Goal: Task Accomplishment & Management: Complete application form

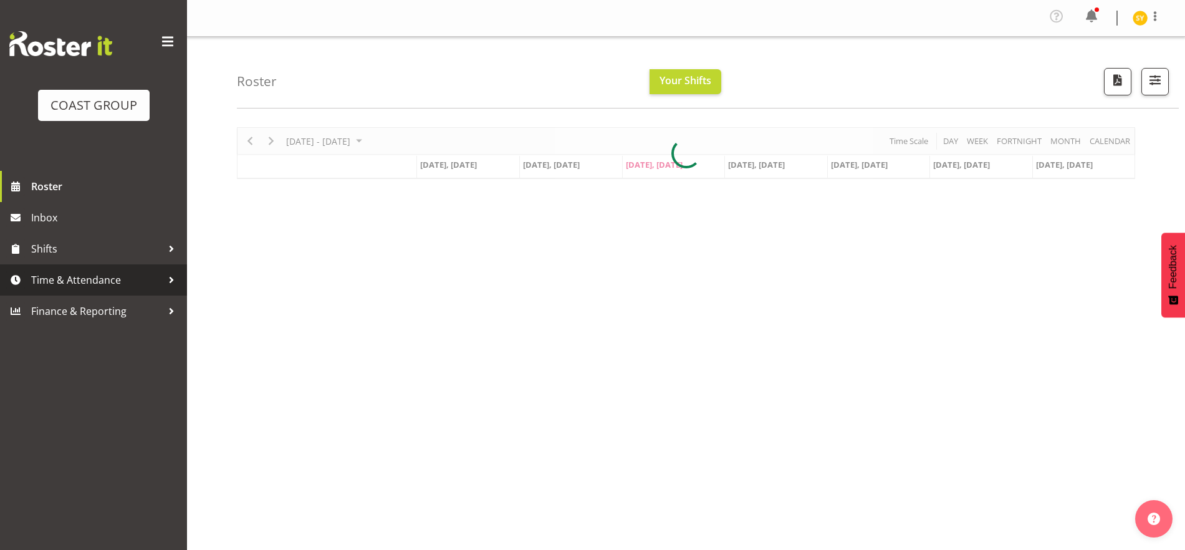
click at [80, 286] on span "Time & Attendance" at bounding box center [96, 280] width 131 height 19
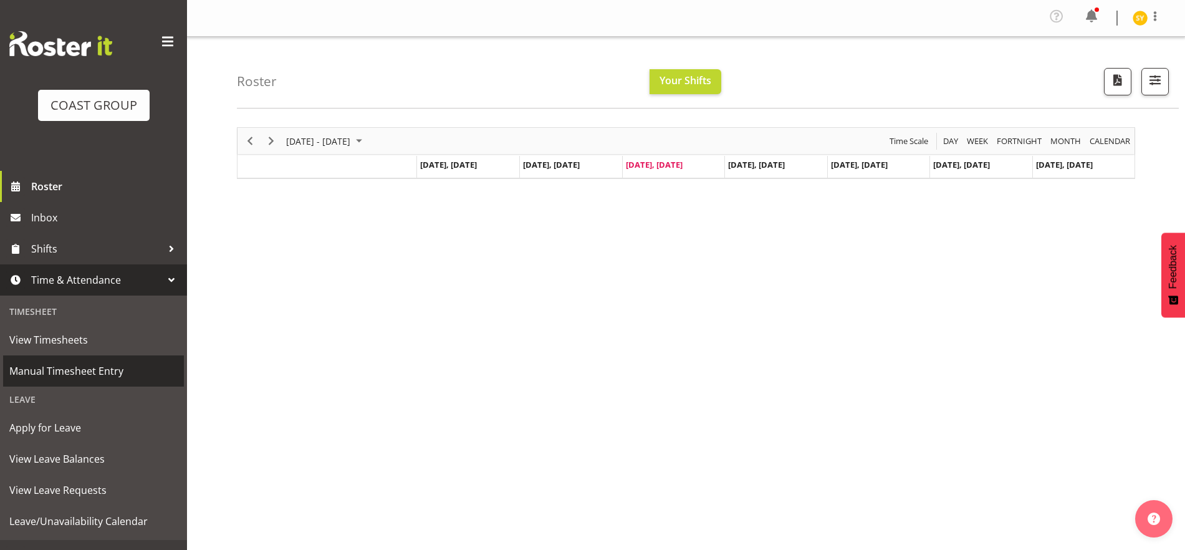
click at [100, 375] on span "Manual Timesheet Entry" at bounding box center [93, 371] width 168 height 19
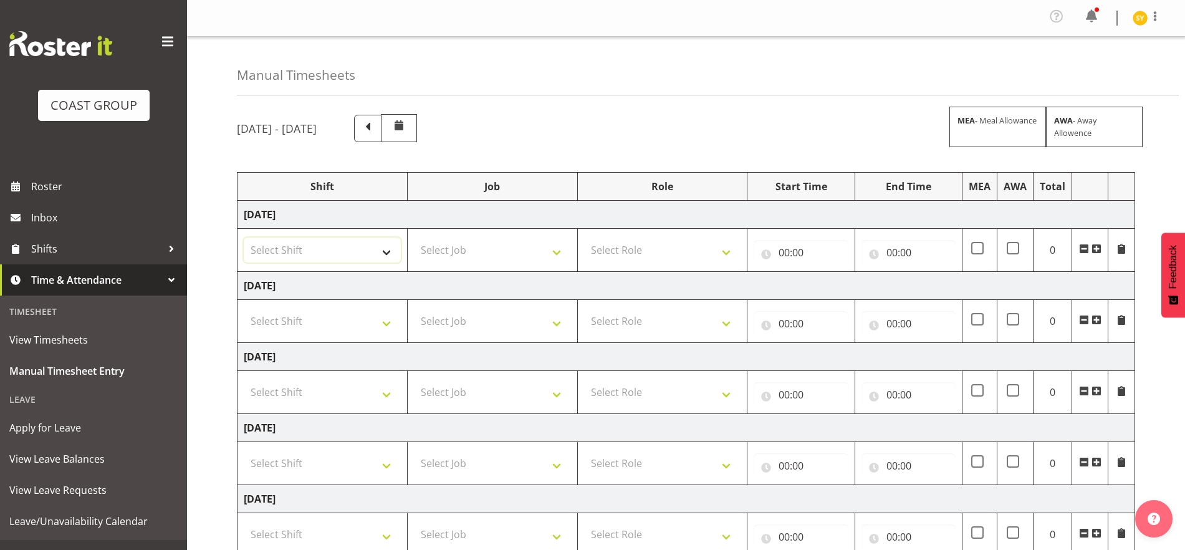
click at [381, 247] on select "Select Shift EHS AKL Warehouse/Office" at bounding box center [322, 250] width 157 height 25
select select "1083"
click at [244, 238] on select "Select Shift EHS AKL Warehouse/Office" at bounding box center [322, 250] width 157 height 25
click at [565, 248] on select "Select Job 1 Carlton Events 1 [PERSON_NAME][GEOGRAPHIC_DATA] 1 [PERSON_NAME][GE…" at bounding box center [492, 250] width 157 height 25
select select "69"
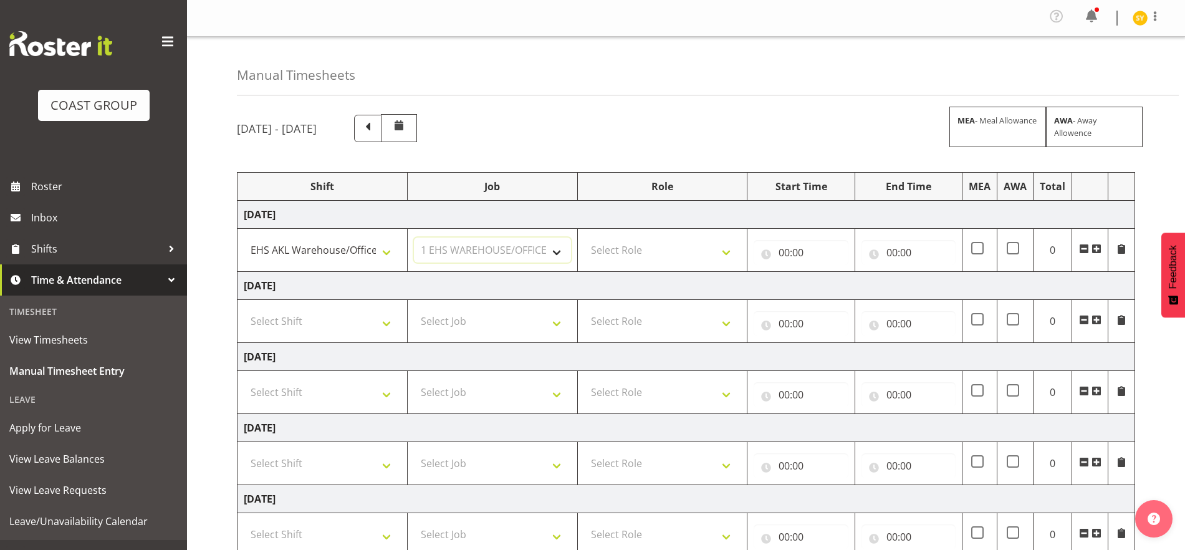
click at [414, 238] on select "Select Job 1 Carlton Events 1 [PERSON_NAME][GEOGRAPHIC_DATA] 1 [PERSON_NAME][GE…" at bounding box center [492, 250] width 157 height 25
click at [717, 256] on select "Select Role ACCOUNTS" at bounding box center [662, 250] width 157 height 25
select select "204"
click at [584, 238] on select "Select Role ACCOUNTS" at bounding box center [662, 250] width 157 height 25
click at [814, 258] on input "00:00" at bounding box center [801, 252] width 94 height 25
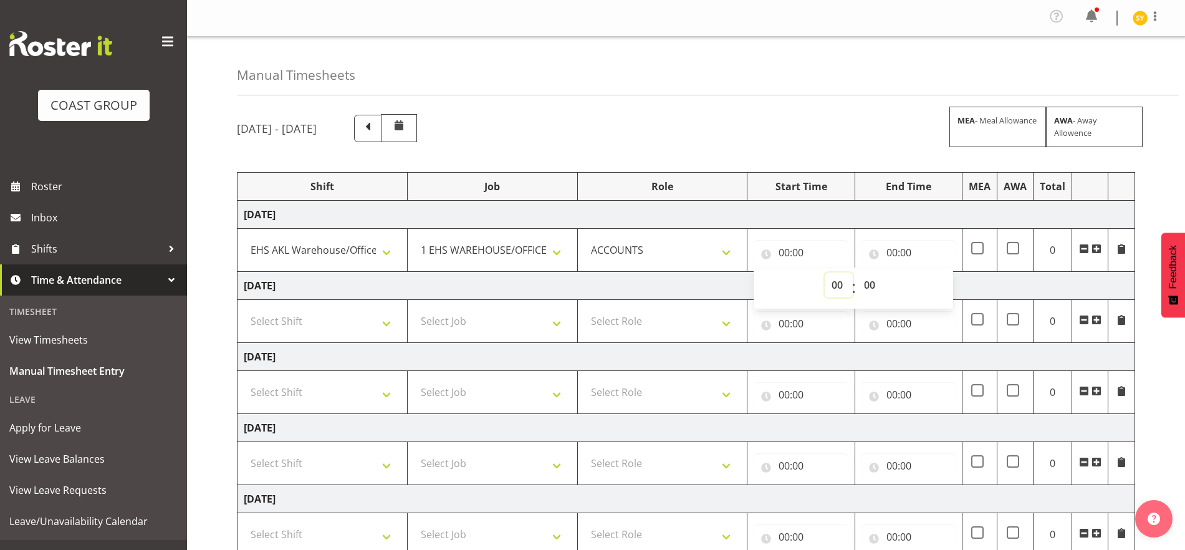
click at [835, 285] on select "00 01 02 03 04 05 06 07 08 09 10 11 12 13 14 15 16 17 18 19 20 21 22 23" at bounding box center [839, 285] width 28 height 25
select select "9"
click at [825, 273] on select "00 01 02 03 04 05 06 07 08 09 10 11 12 13 14 15 16 17 18 19 20 21 22 23" at bounding box center [839, 285] width 28 height 25
type input "09:00"
click at [870, 288] on select "00 01 02 03 04 05 06 07 08 09 10 11 12 13 14 15 16 17 18 19 20 21 22 23 24 25 2…" at bounding box center [871, 285] width 28 height 25
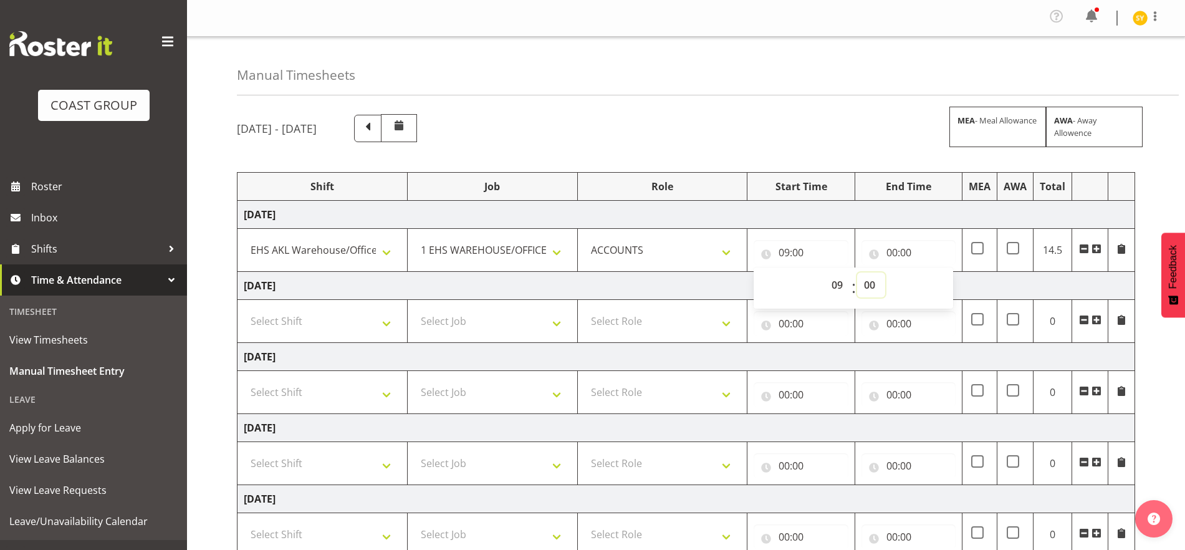
select select "15"
click at [857, 273] on select "00 01 02 03 04 05 06 07 08 09 10 11 12 13 14 15 16 17 18 19 20 21 22 23 24 25 2…" at bounding box center [871, 285] width 28 height 25
type input "09:15"
click at [891, 247] on input "00:00" at bounding box center [909, 252] width 94 height 25
click at [944, 282] on select "00 01 02 03 04 05 06 07 08 09 10 11 12 13 14 15 16 17 18 19 20 21 22 23" at bounding box center [947, 285] width 28 height 25
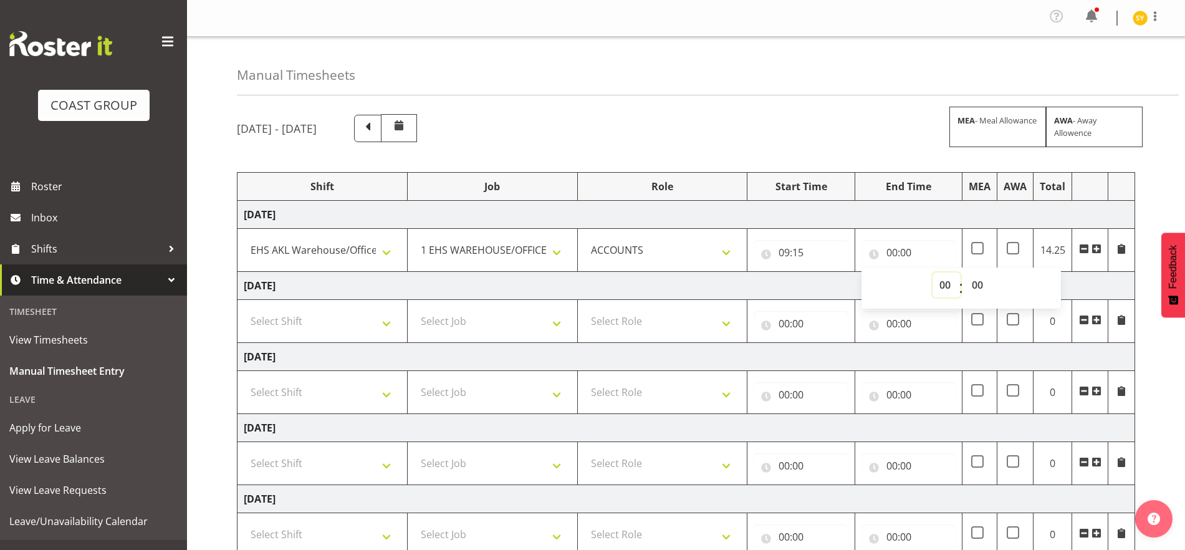
select select "14"
click at [933, 273] on select "00 01 02 03 04 05 06 07 08 09 10 11 12 13 14 15 16 17 18 19 20 21 22 23" at bounding box center [947, 285] width 28 height 25
type input "14:00"
click at [988, 280] on select "00 01 02 03 04 05 06 07 08 09 10 11 12 13 14 15 16 17 18 19 20 21 22 23 24 25 2…" at bounding box center [979, 285] width 28 height 25
select select "20"
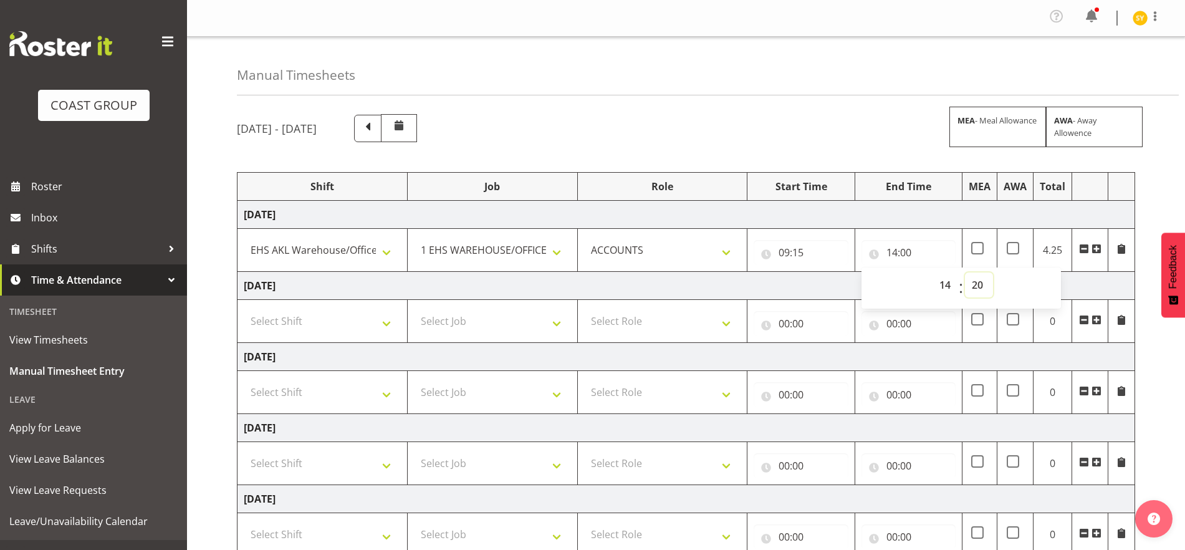
click at [965, 273] on select "00 01 02 03 04 05 06 07 08 09 10 11 12 13 14 15 16 17 18 19 20 21 22 23 24 25 2…" at bounding box center [979, 285] width 28 height 25
type input "14:20"
click at [1096, 249] on span at bounding box center [1097, 249] width 10 height 10
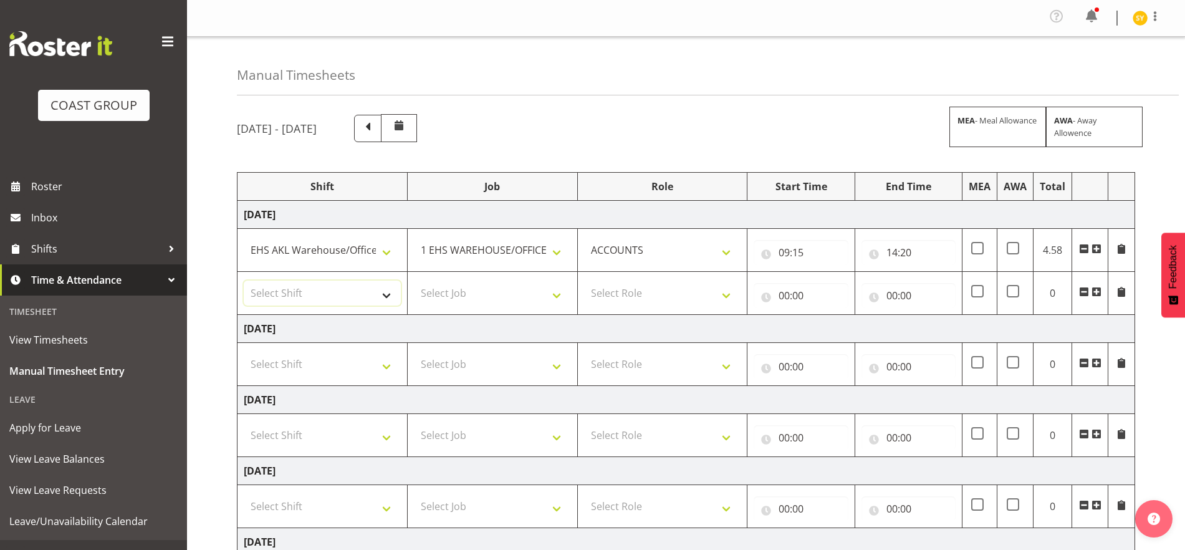
click at [379, 299] on select "Select Shift EHS AKL Warehouse/Office" at bounding box center [322, 293] width 157 height 25
select select "1083"
click at [244, 281] on select "Select Shift EHS AKL Warehouse/Office" at bounding box center [322, 293] width 157 height 25
click at [526, 294] on select "Select Job 1 Carlton Events 1 [PERSON_NAME][GEOGRAPHIC_DATA] 1 [PERSON_NAME][GE…" at bounding box center [492, 293] width 157 height 25
select select "69"
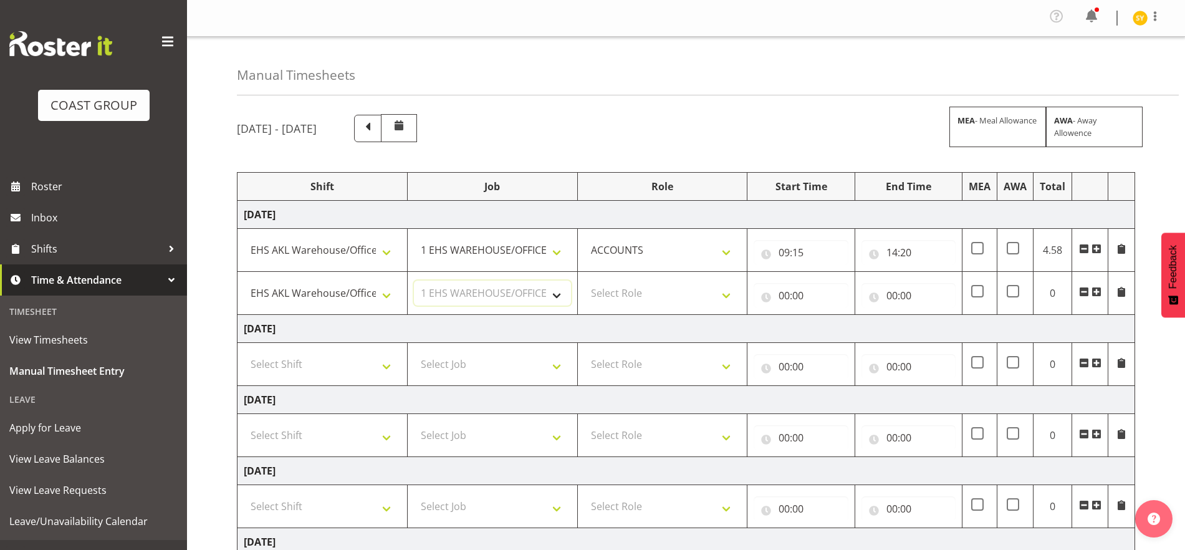
click at [414, 281] on select "Select Job 1 Carlton Events 1 [PERSON_NAME][GEOGRAPHIC_DATA] 1 [PERSON_NAME][GE…" at bounding box center [492, 293] width 157 height 25
click at [816, 249] on input "09:15" at bounding box center [801, 252] width 94 height 25
drag, startPoint x: 885, startPoint y: 288, endPoint x: 876, endPoint y: 287, distance: 8.8
click at [885, 288] on select "00 01 02 03 04 05 06 07 08 09 10 11 12 13 14 15 16 17 18 19 20 21 22 23 24 25 2…" at bounding box center [871, 285] width 28 height 25
select select "20"
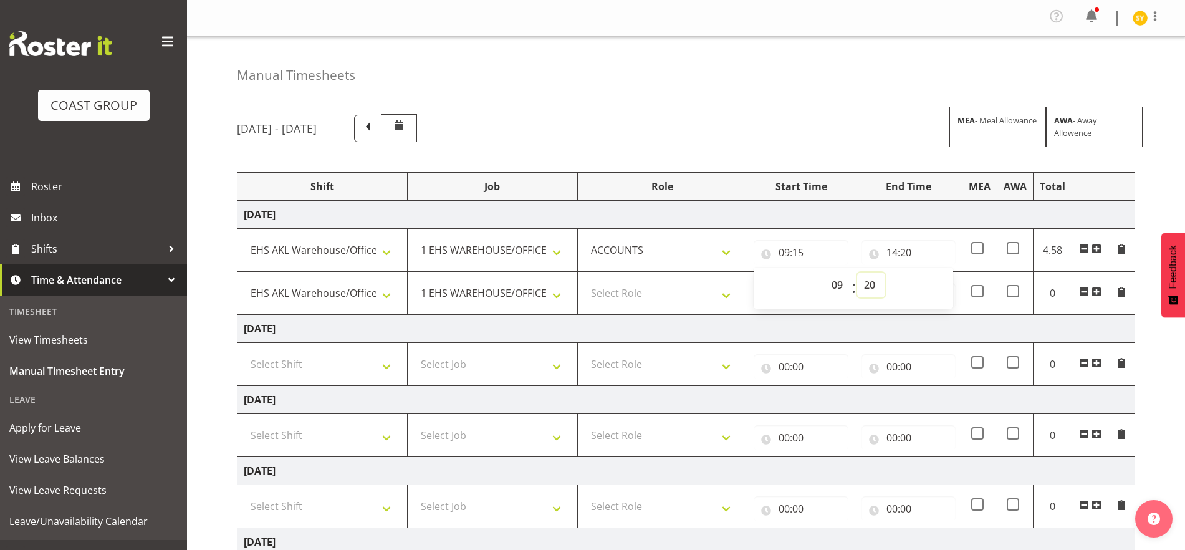
click at [857, 273] on select "00 01 02 03 04 05 06 07 08 09 10 11 12 13 14 15 16 17 18 19 20 21 22 23 24 25 2…" at bounding box center [871, 285] width 28 height 25
type input "09:20"
click at [674, 294] on select "Select Role ACCOUNTS" at bounding box center [662, 293] width 157 height 25
select select "204"
click at [584, 281] on select "Select Role ACCOUNTS" at bounding box center [662, 293] width 157 height 25
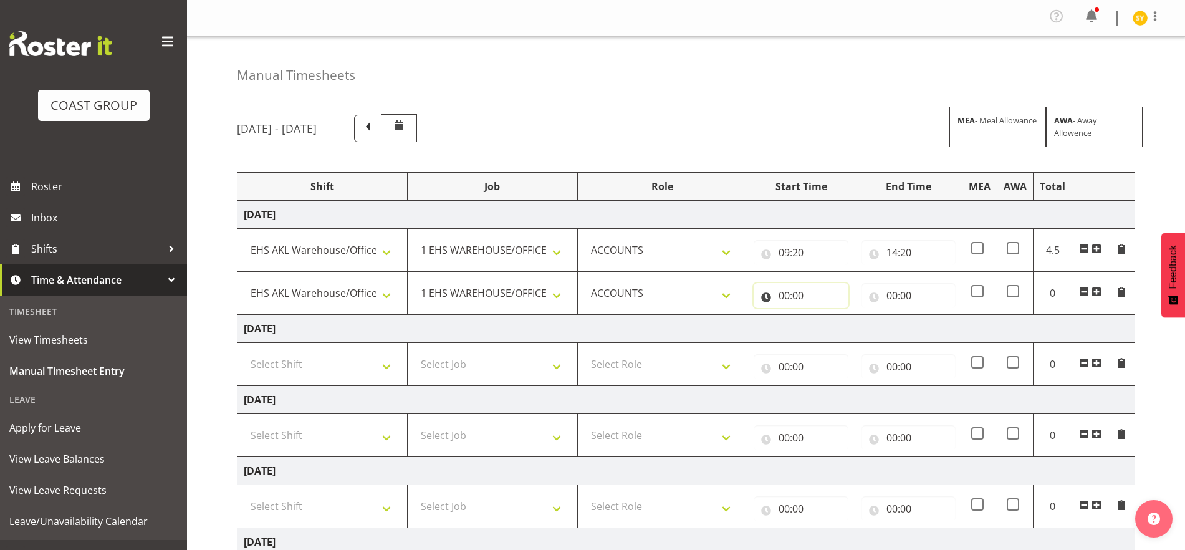
click at [822, 284] on input "00:00" at bounding box center [801, 295] width 94 height 25
click at [831, 321] on select "00 01 02 03 04 05 06 07 08 09 10 11 12 13 14 15 16 17 18 19 20 21 22 23" at bounding box center [839, 328] width 28 height 25
select select "16"
click at [825, 316] on select "00 01 02 03 04 05 06 07 08 09 10 11 12 13 14 15 16 17 18 19 20 21 22 23" at bounding box center [839, 328] width 28 height 25
type input "16:00"
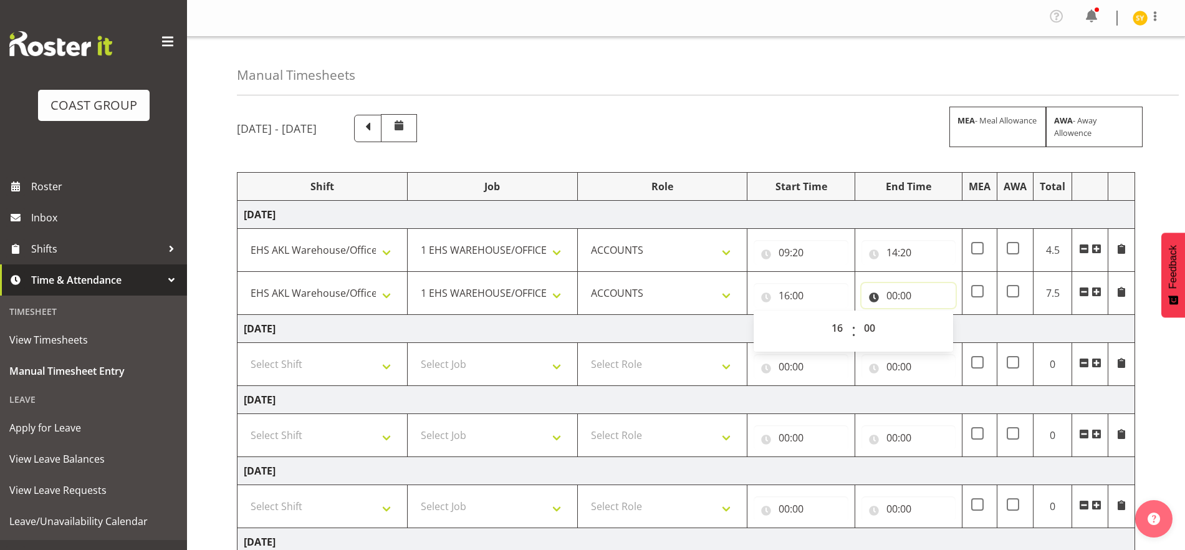
click at [896, 291] on input "00:00" at bounding box center [909, 295] width 94 height 25
click at [942, 325] on select "00 01 02 03 04 05 06 07 08 09 10 11 12 13 14 15 16 17 18 19 20 21 22 23" at bounding box center [947, 328] width 28 height 25
select select "19"
click at [933, 316] on select "00 01 02 03 04 05 06 07 08 09 10 11 12 13 14 15 16 17 18 19 20 21 22 23" at bounding box center [947, 328] width 28 height 25
type input "19:00"
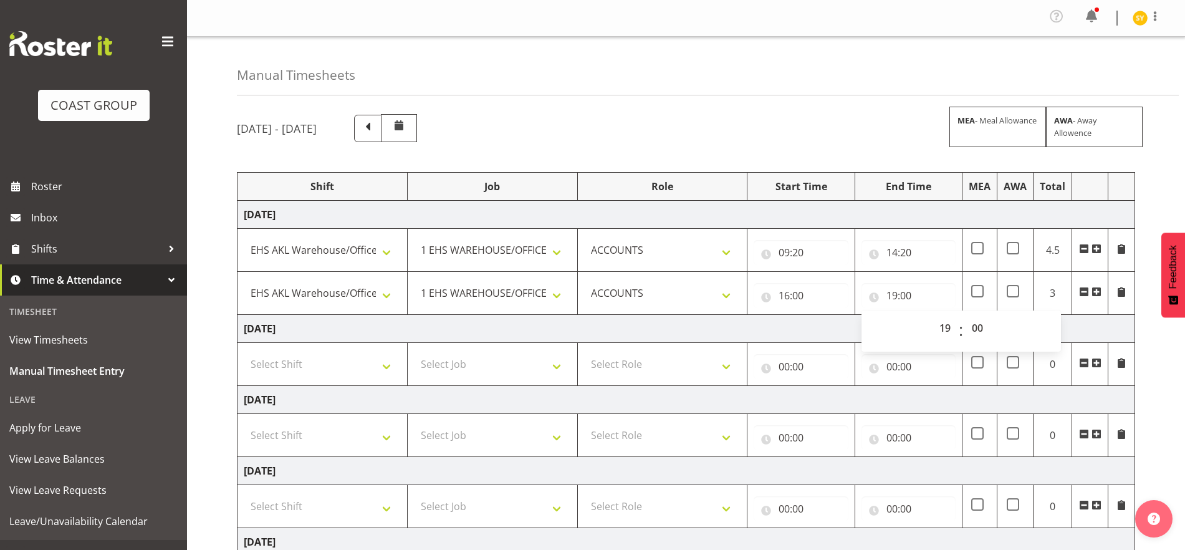
click at [1098, 321] on td "[DATE]" at bounding box center [687, 329] width 898 height 28
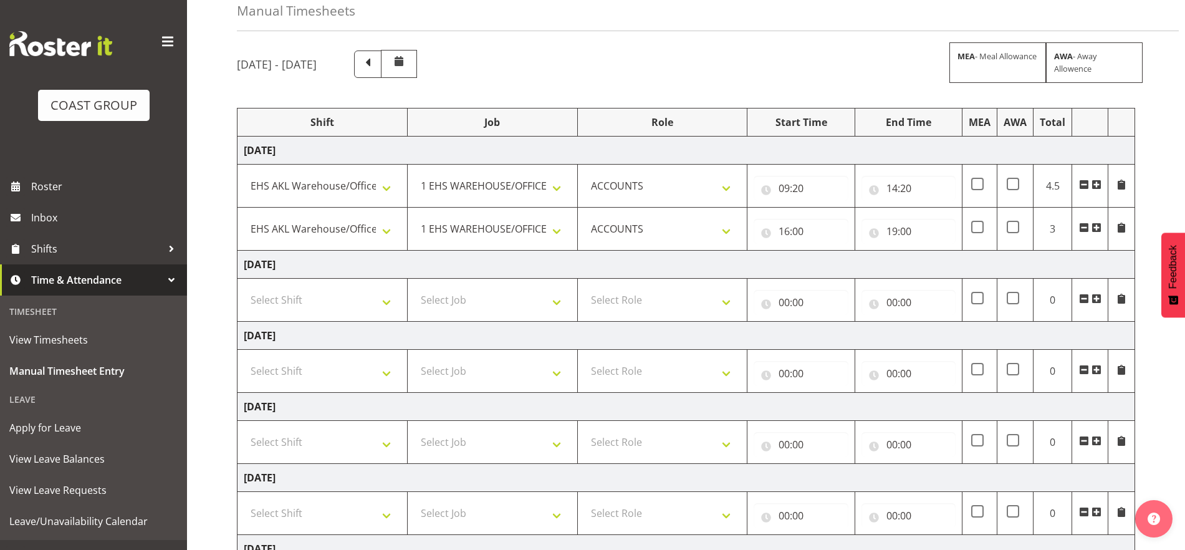
scroll to position [78, 0]
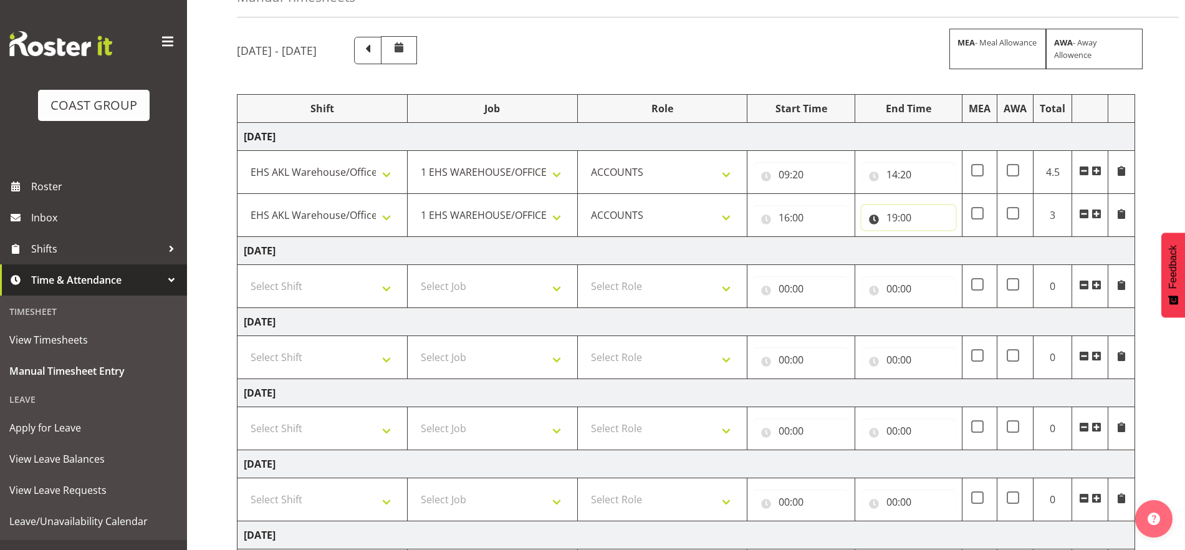
click at [891, 222] on input "19:00" at bounding box center [909, 217] width 94 height 25
click at [940, 254] on select "00 01 02 03 04 05 06 07 08 09 10 11 12 13 14 15 16 17 18 19 20 21 22 23" at bounding box center [947, 250] width 28 height 25
select select "18"
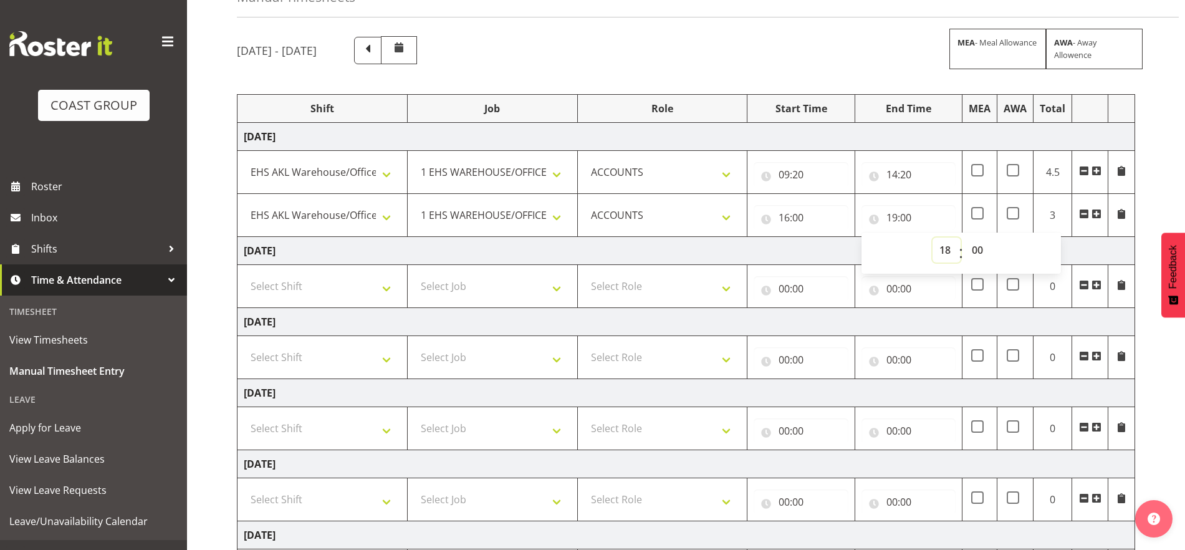
click at [933, 238] on select "00 01 02 03 04 05 06 07 08 09 10 11 12 13 14 15 16 17 18 19 20 21 22 23" at bounding box center [947, 250] width 28 height 25
type input "18:00"
click at [973, 249] on select "00 01 02 03 04 05 06 07 08 09 10 11 12 13 14 15 16 17 18 19 20 21 22 23 24 25 2…" at bounding box center [979, 250] width 28 height 25
select select "30"
click at [965, 238] on select "00 01 02 03 04 05 06 07 08 09 10 11 12 13 14 15 16 17 18 19 20 21 22 23 24 25 2…" at bounding box center [979, 250] width 28 height 25
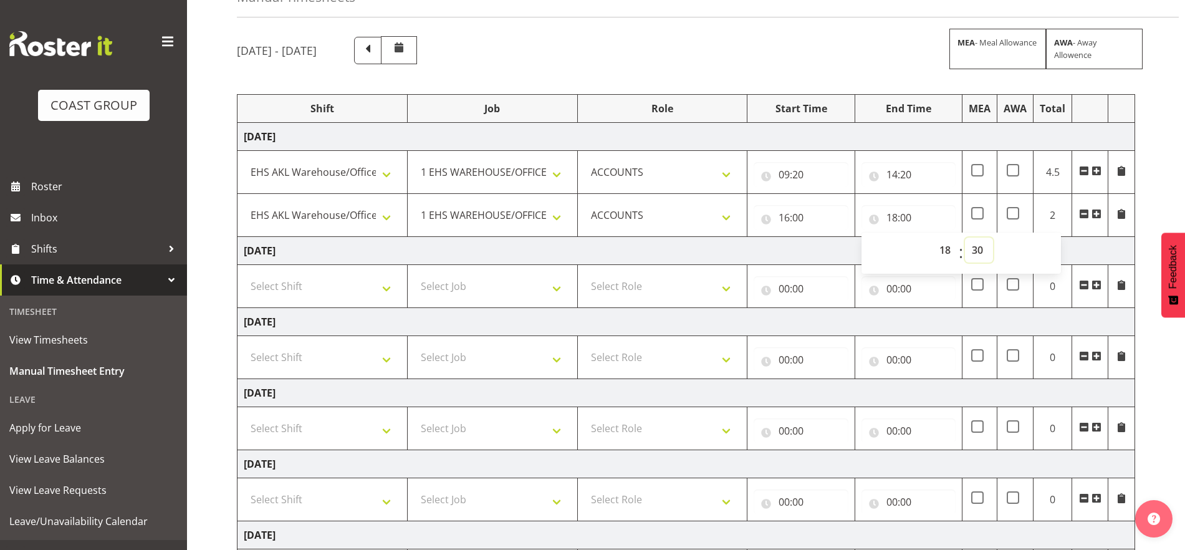
type input "18:30"
click at [1100, 238] on td "[DATE]" at bounding box center [687, 251] width 898 height 28
click at [1098, 214] on span at bounding box center [1097, 214] width 10 height 10
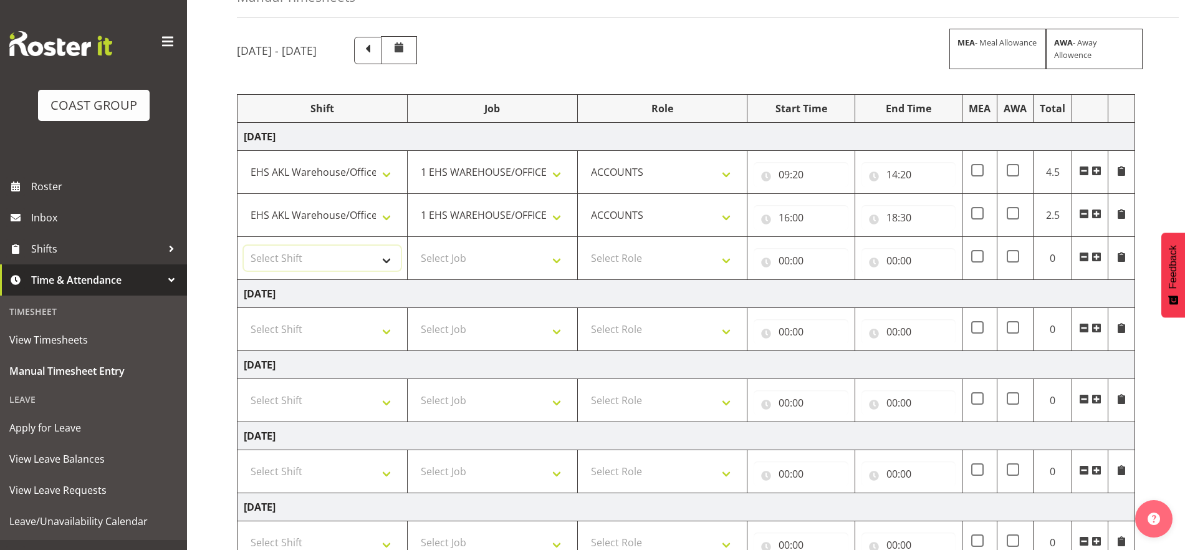
click at [365, 262] on select "Select Shift EHS AKL Warehouse/Office" at bounding box center [322, 258] width 157 height 25
select select "1083"
click at [244, 246] on select "Select Shift EHS AKL Warehouse/Office" at bounding box center [322, 258] width 157 height 25
click at [498, 258] on select "Select Job 1 Carlton Events 1 [PERSON_NAME][GEOGRAPHIC_DATA] 1 [PERSON_NAME][GE…" at bounding box center [492, 258] width 157 height 25
select select "69"
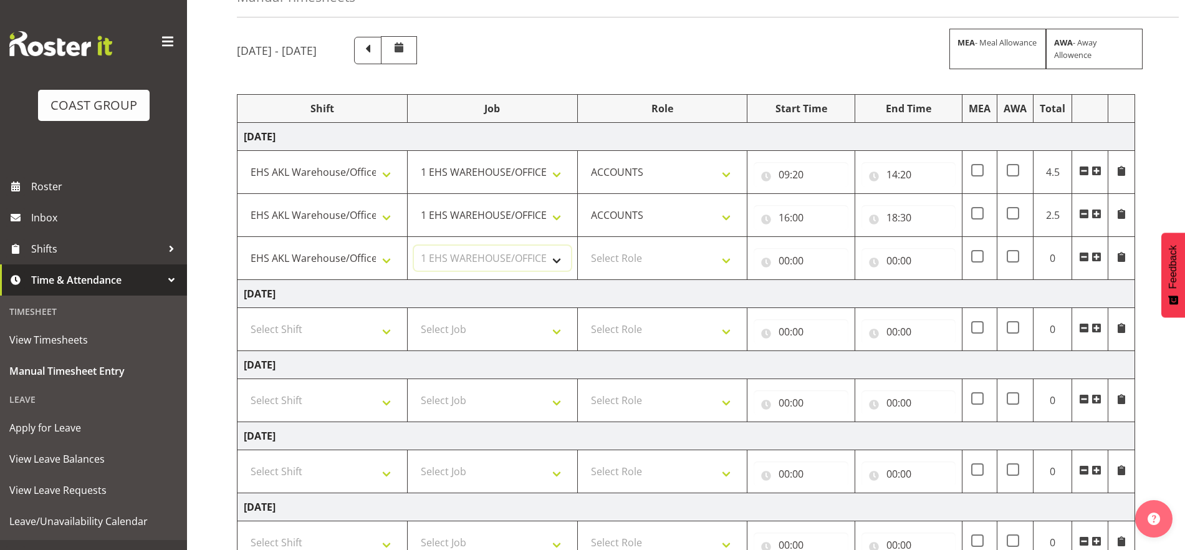
click at [414, 246] on select "Select Job 1 Carlton Events 1 [PERSON_NAME][GEOGRAPHIC_DATA] 1 [PERSON_NAME][GE…" at bounding box center [492, 258] width 157 height 25
click at [686, 259] on select "Select Role ACCOUNTS" at bounding box center [662, 258] width 157 height 25
select select "204"
click at [584, 246] on select "Select Role ACCOUNTS" at bounding box center [662, 258] width 157 height 25
click at [787, 266] on input "00:00" at bounding box center [801, 260] width 94 height 25
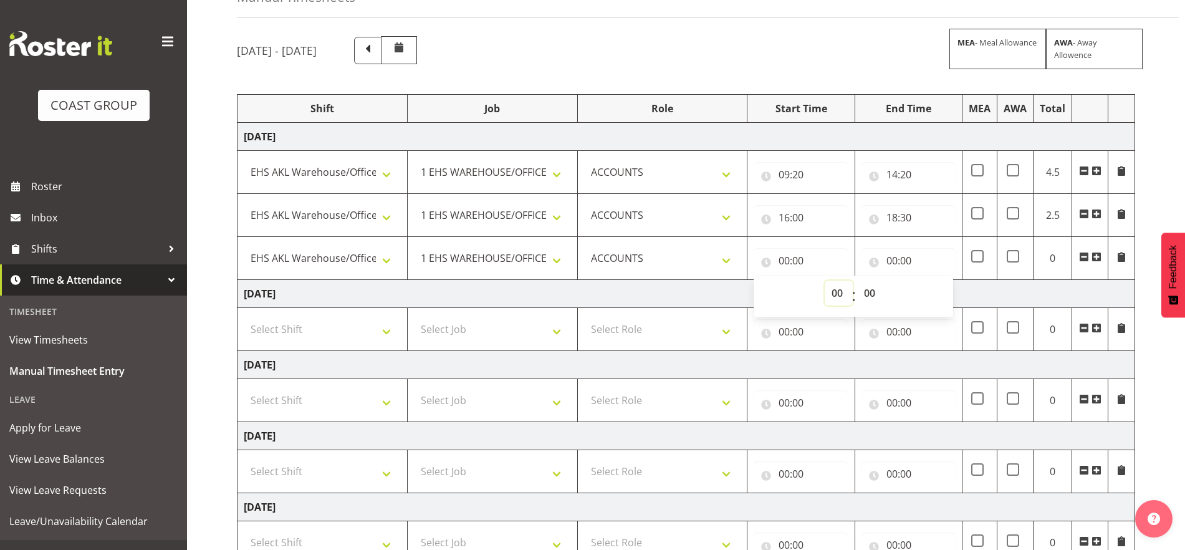
click at [826, 288] on select "00 01 02 03 04 05 06 07 08 09 10 11 12 13 14 15 16 17 18 19 20 21 22 23" at bounding box center [839, 293] width 28 height 25
select select "21"
click at [825, 281] on select "00 01 02 03 04 05 06 07 08 09 10 11 12 13 14 15 16 17 18 19 20 21 22 23" at bounding box center [839, 293] width 28 height 25
type input "21:00"
click at [874, 296] on select "00 01 02 03 04 05 06 07 08 09 10 11 12 13 14 15 16 17 18 19 20 21 22 23 24 25 2…" at bounding box center [871, 293] width 28 height 25
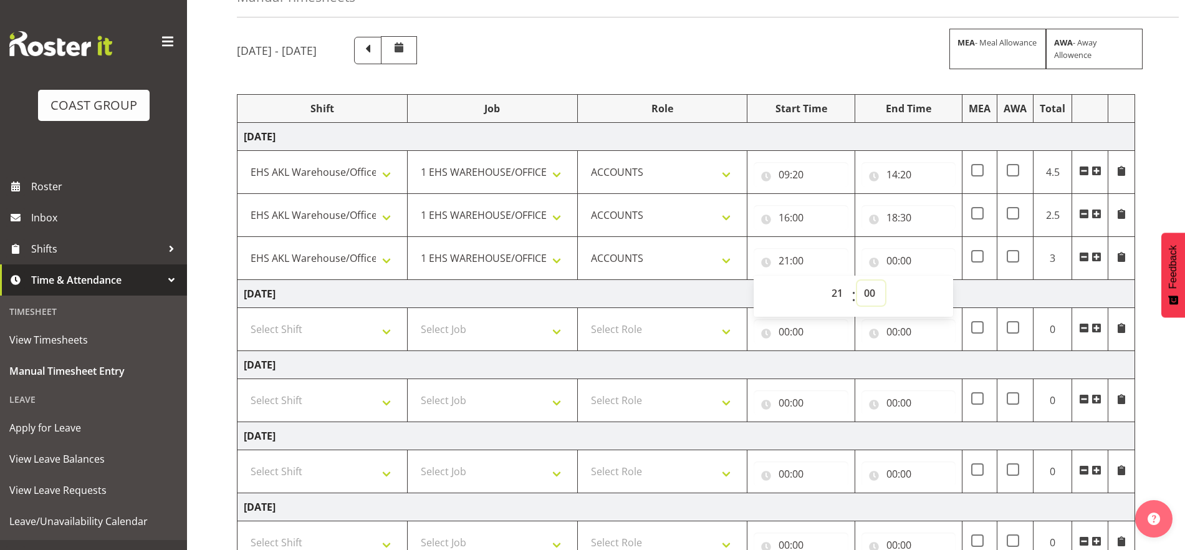
select select "30"
click at [857, 281] on select "00 01 02 03 04 05 06 07 08 09 10 11 12 13 14 15 16 17 18 19 20 21 22 23 24 25 2…" at bounding box center [871, 293] width 28 height 25
type input "21:30"
click at [909, 261] on input "00:00" at bounding box center [909, 260] width 94 height 25
click at [935, 291] on select "00 01 02 03 04 05 06 07 08 09 10 11 12 13 14 15 16 17 18 19 20 21 22 23" at bounding box center [947, 293] width 28 height 25
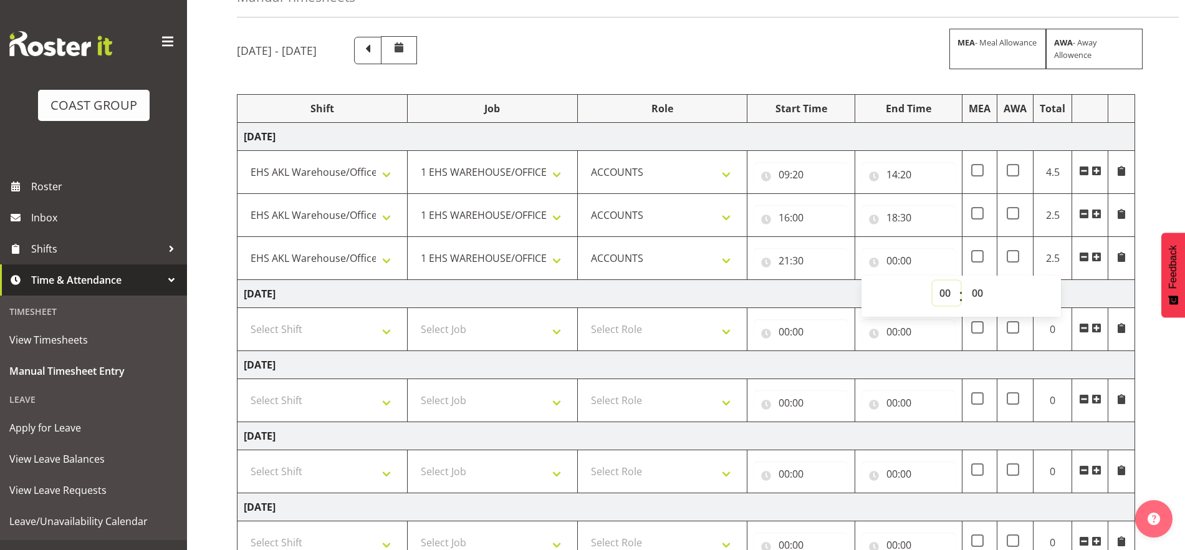
select select "22"
click at [933, 281] on select "00 01 02 03 04 05 06 07 08 09 10 11 12 13 14 15 16 17 18 19 20 21 22 23" at bounding box center [947, 293] width 28 height 25
type input "22:00"
click at [978, 292] on select "00 01 02 03 04 05 06 07 08 09 10 11 12 13 14 15 16 17 18 19 20 21 22 23 24 25 2…" at bounding box center [979, 293] width 28 height 25
select select "30"
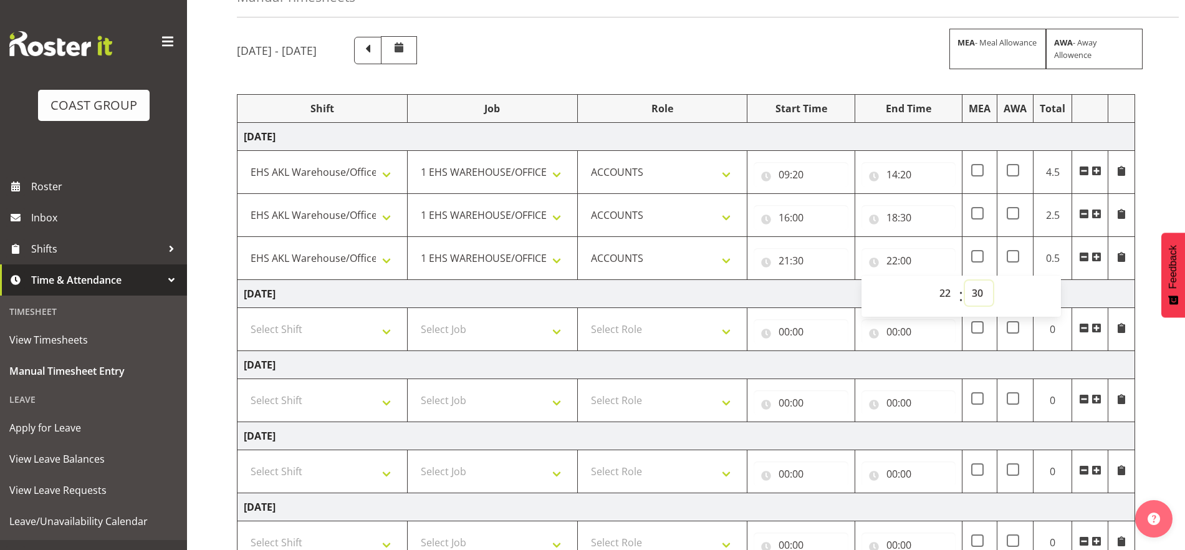
click at [965, 281] on select "00 01 02 03 04 05 06 07 08 09 10 11 12 13 14 15 16 17 18 19 20 21 22 23 24 25 2…" at bounding box center [979, 293] width 28 height 25
type input "22:30"
click at [1090, 289] on td "[DATE]" at bounding box center [687, 294] width 898 height 28
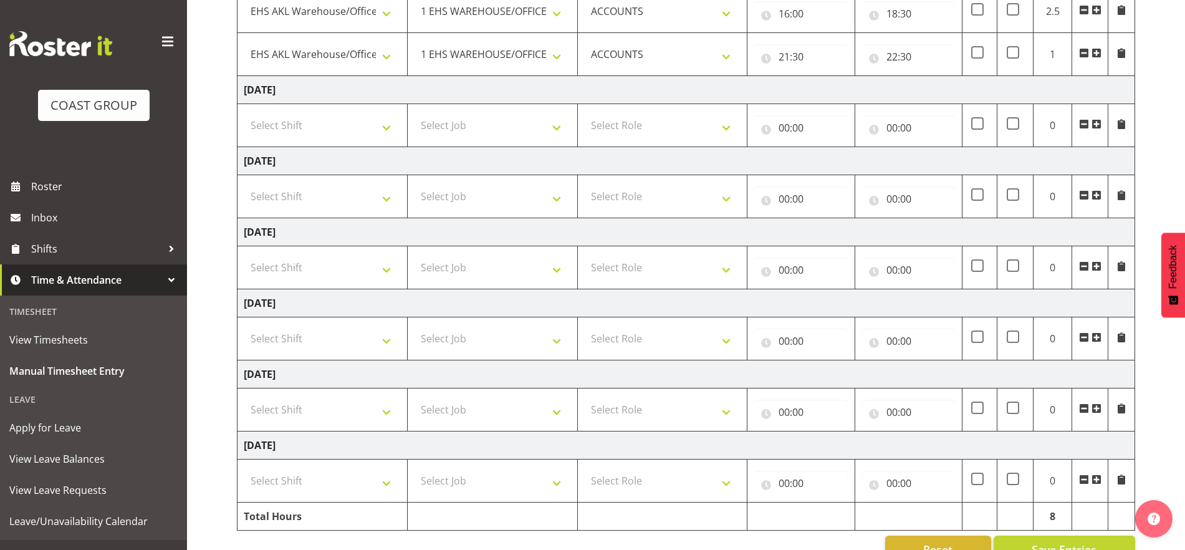
scroll to position [312, 0]
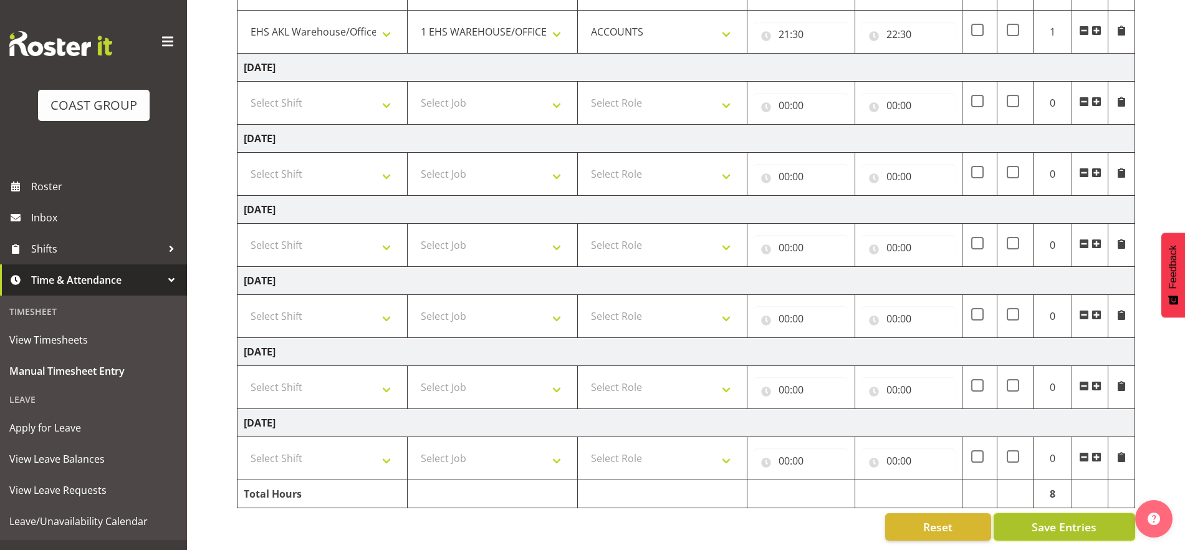
click at [1061, 519] on span "Save Entries" at bounding box center [1064, 527] width 65 height 16
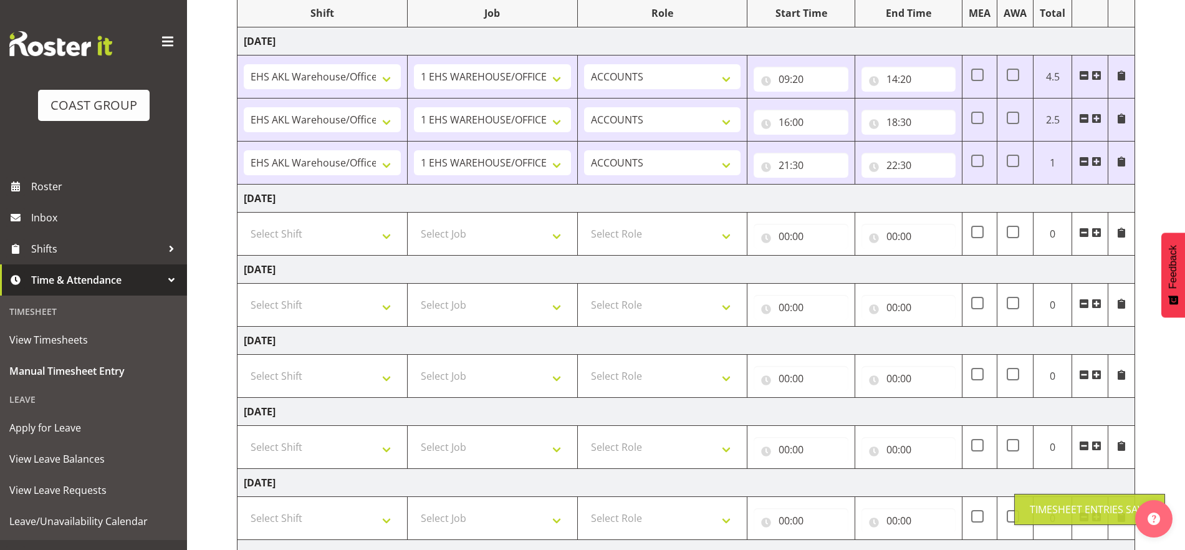
scroll to position [156, 0]
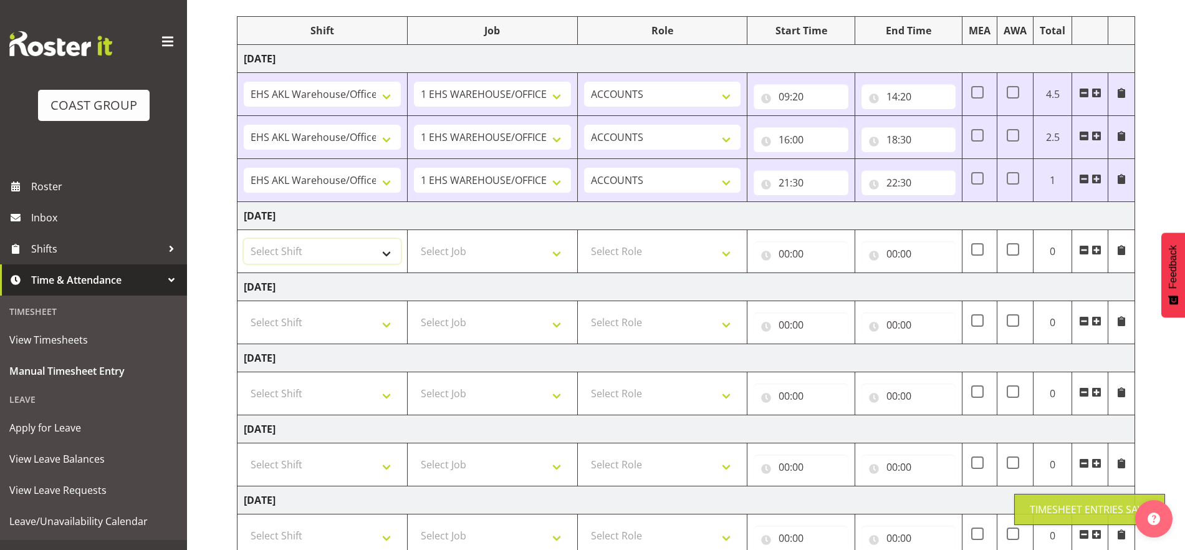
click at [342, 248] on select "Select Shift EHS AKL Warehouse/Office" at bounding box center [322, 251] width 157 height 25
select select "1083"
click at [244, 239] on select "Select Shift EHS AKL Warehouse/Office" at bounding box center [322, 251] width 157 height 25
click at [516, 253] on select "Select Job 1 Carlton Events 1 [PERSON_NAME][GEOGRAPHIC_DATA] 1 [PERSON_NAME][GE…" at bounding box center [492, 251] width 157 height 25
select select "69"
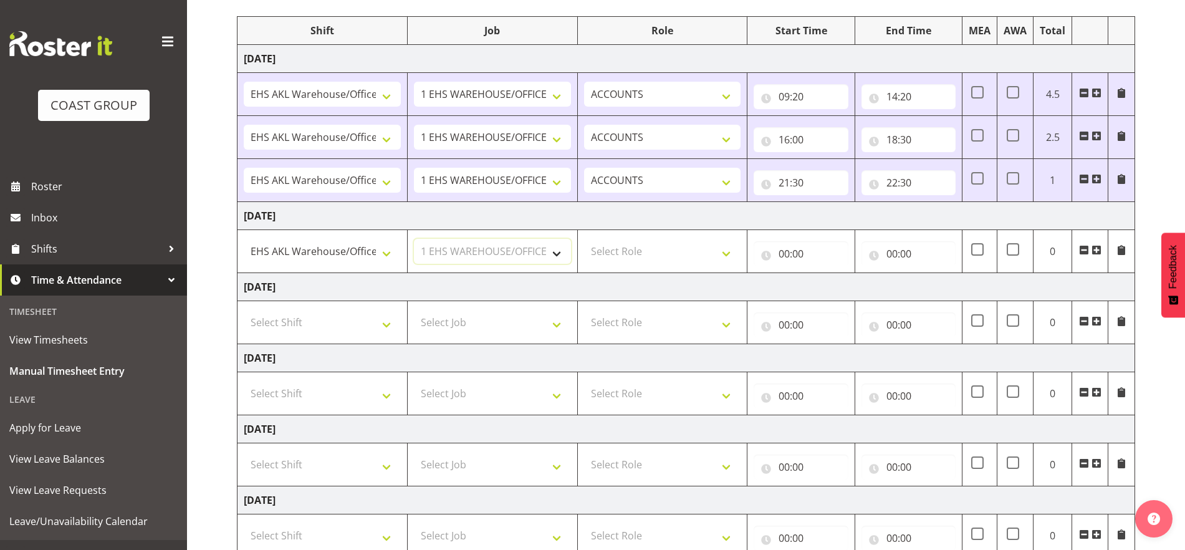
click at [414, 239] on select "Select Job 1 Carlton Events 1 [PERSON_NAME][GEOGRAPHIC_DATA] 1 [PERSON_NAME][GE…" at bounding box center [492, 251] width 157 height 25
click at [696, 259] on select "Select Role ACCOUNTS" at bounding box center [662, 251] width 157 height 25
select select "204"
click at [584, 239] on select "Select Role ACCOUNTS" at bounding box center [662, 251] width 157 height 25
click at [815, 257] on input "00:00" at bounding box center [801, 253] width 94 height 25
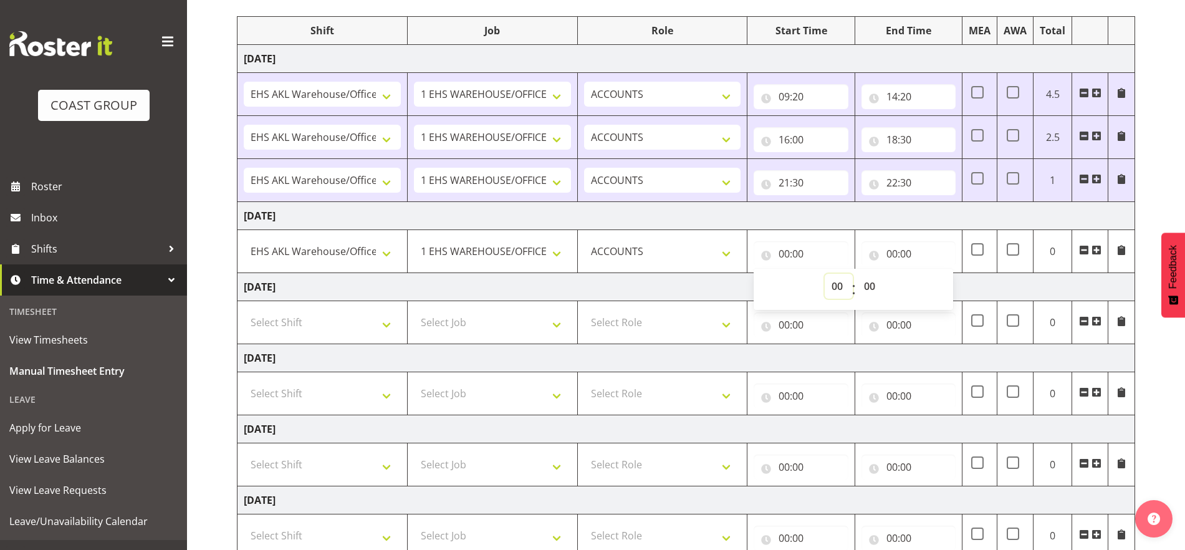
click at [841, 288] on select "00 01 02 03 04 05 06 07 08 09 10 11 12 13 14 15 16 17 18 19 20 21 22 23" at bounding box center [839, 286] width 28 height 25
select select "8"
click at [825, 274] on select "00 01 02 03 04 05 06 07 08 09 10 11 12 13 14 15 16 17 18 19 20 21 22 23" at bounding box center [839, 286] width 28 height 25
type input "08:00"
click at [867, 284] on select "00 01 02 03 04 05 06 07 08 09 10 11 12 13 14 15 16 17 18 19 20 21 22 23 24 25 2…" at bounding box center [871, 286] width 28 height 25
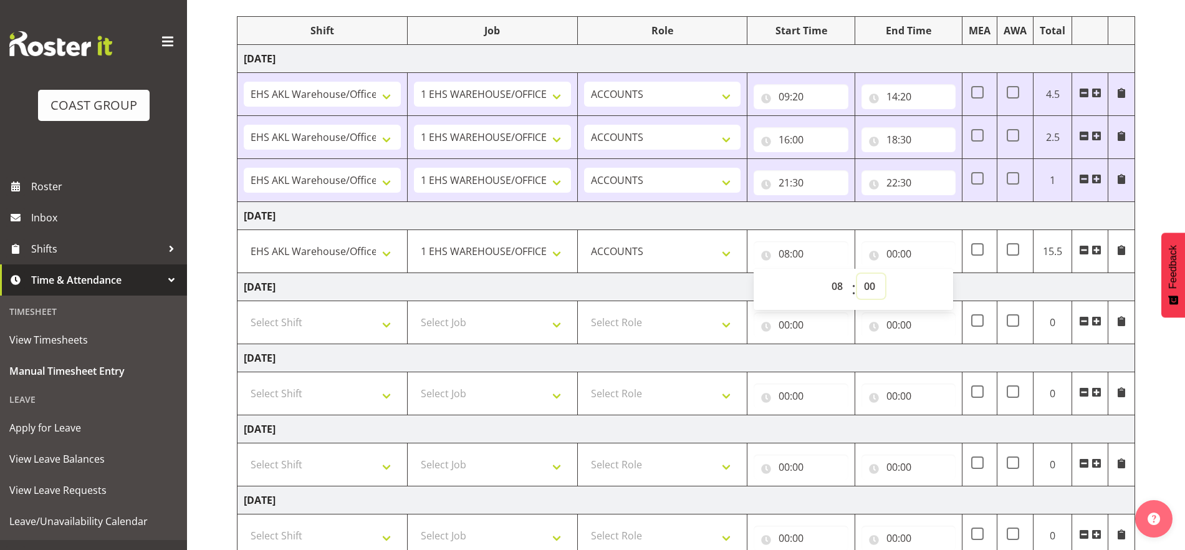
select select "30"
click at [857, 274] on select "00 01 02 03 04 05 06 07 08 09 10 11 12 13 14 15 16 17 18 19 20 21 22 23 24 25 2…" at bounding box center [871, 286] width 28 height 25
type input "08:30"
click at [907, 253] on input "00:00" at bounding box center [909, 253] width 94 height 25
click at [954, 296] on select "00 01 02 03 04 05 06 07 08 09 10 11 12 13 14 15 16 17 18 19 20 21 22 23" at bounding box center [947, 286] width 28 height 25
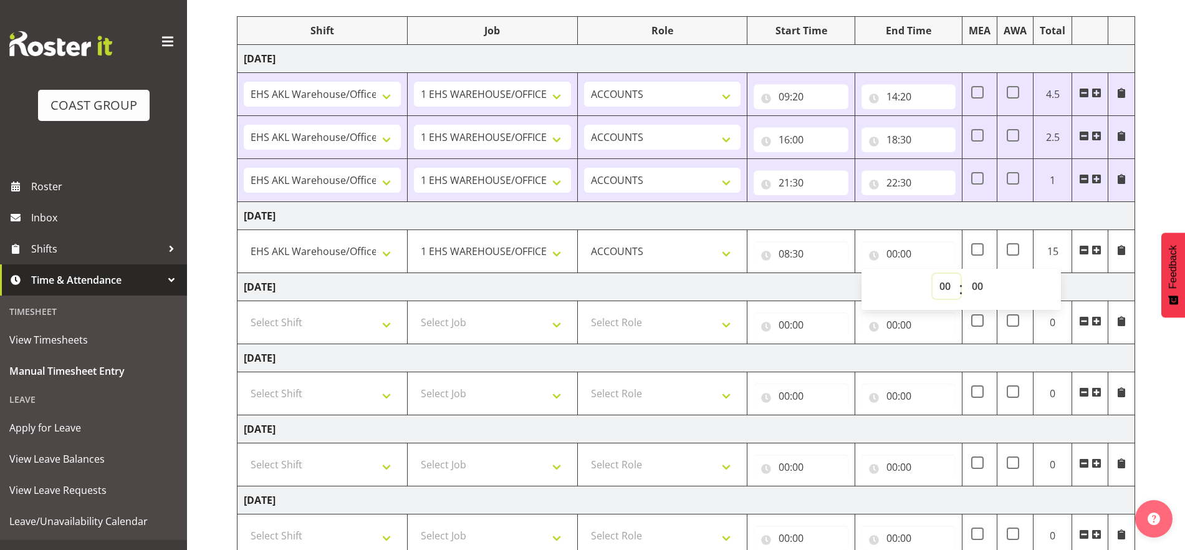
select select "18"
click at [933, 274] on select "00 01 02 03 04 05 06 07 08 09 10 11 12 13 14 15 16 17 18 19 20 21 22 23" at bounding box center [947, 286] width 28 height 25
type input "18:00"
click at [942, 283] on select "00 01 02 03 04 05 06 07 08 09 10 11 12 13 14 15 16 17 18 19 20 21 22 23" at bounding box center [947, 286] width 28 height 25
select select "17"
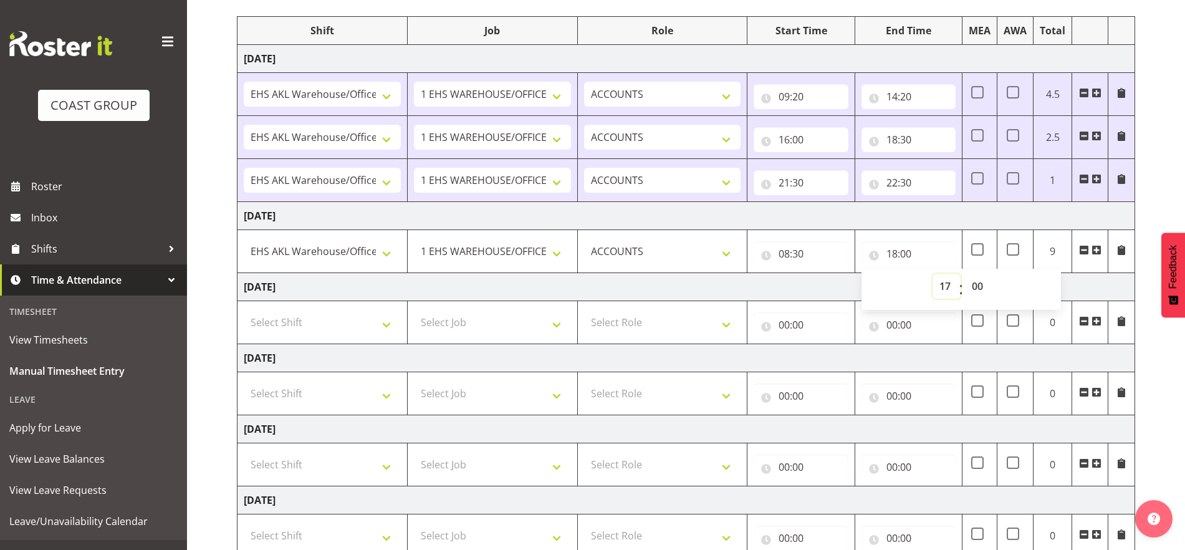
click at [933, 274] on select "00 01 02 03 04 05 06 07 08 09 10 11 12 13 14 15 16 17 18 19 20 21 22 23" at bounding box center [947, 286] width 28 height 25
type input "17:00"
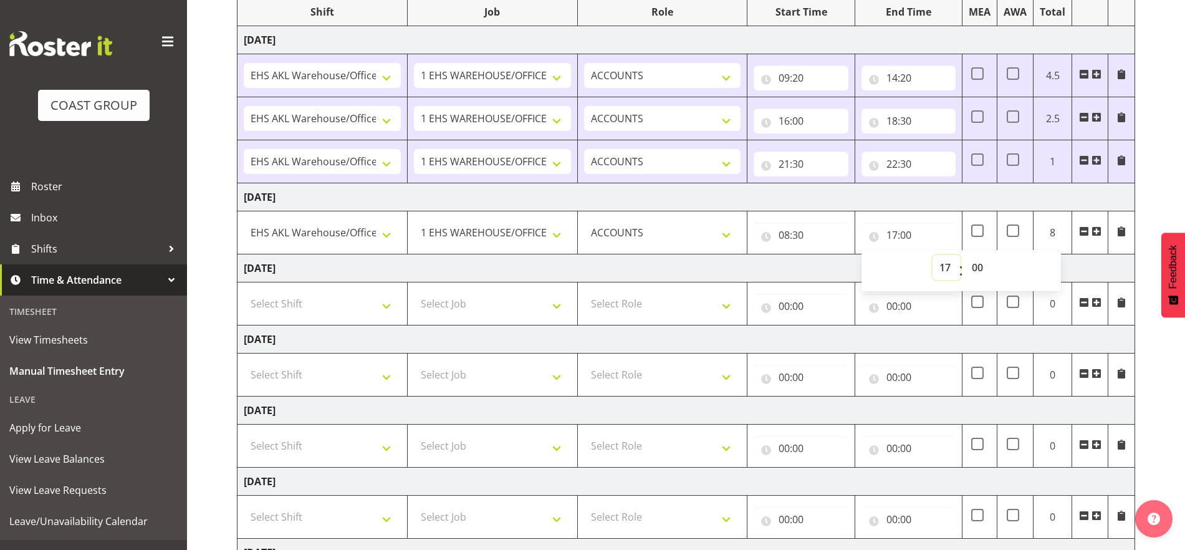
scroll to position [312, 0]
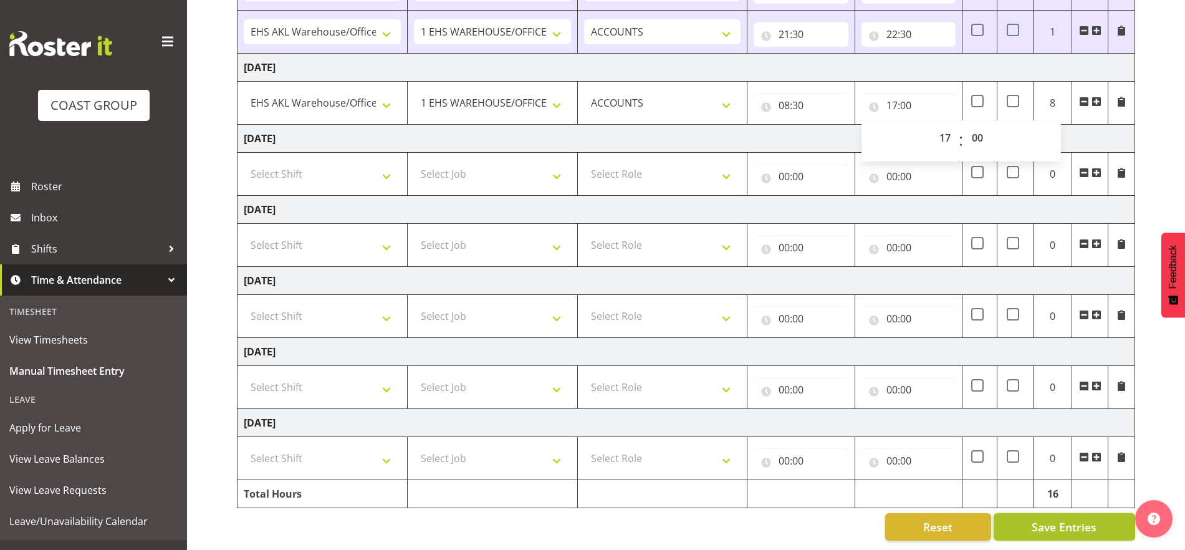
click at [1046, 519] on span "Save Entries" at bounding box center [1064, 527] width 65 height 16
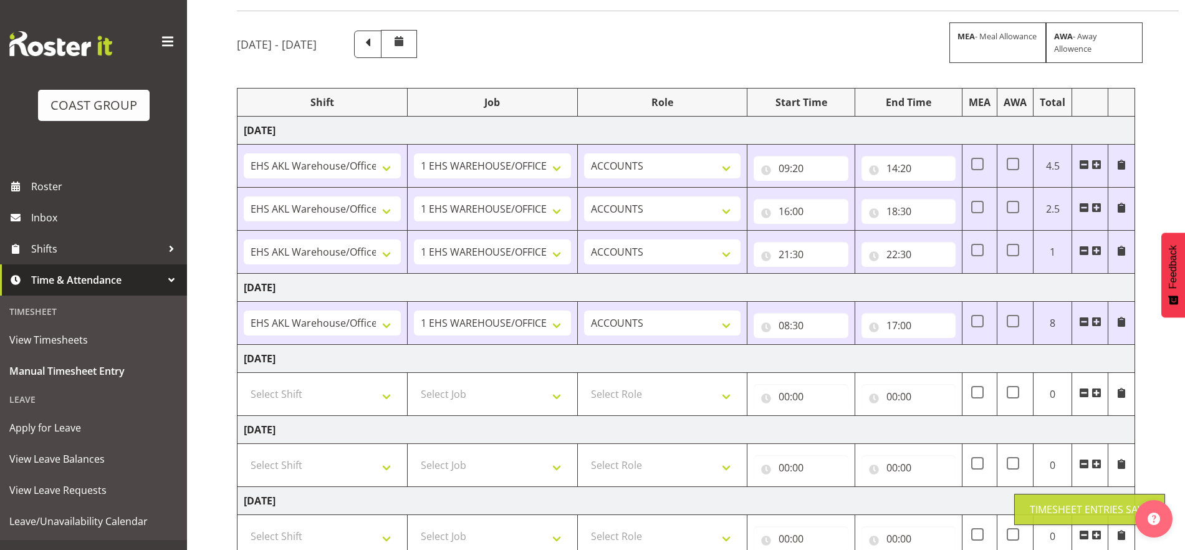
scroll to position [0, 0]
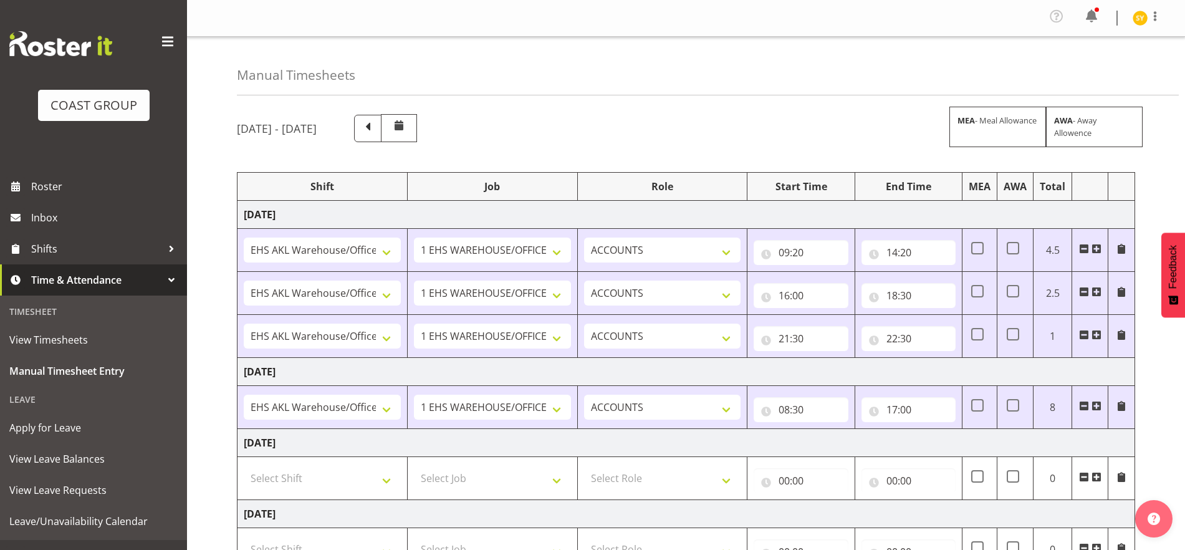
click at [1152, 375] on div "[DATE] - [DATE] MEA - Meal Allowance AWA - Away Allowence Shift Job Role Start …" at bounding box center [711, 480] width 949 height 750
